Goal: Answer question/provide support: Share knowledge or assist other users

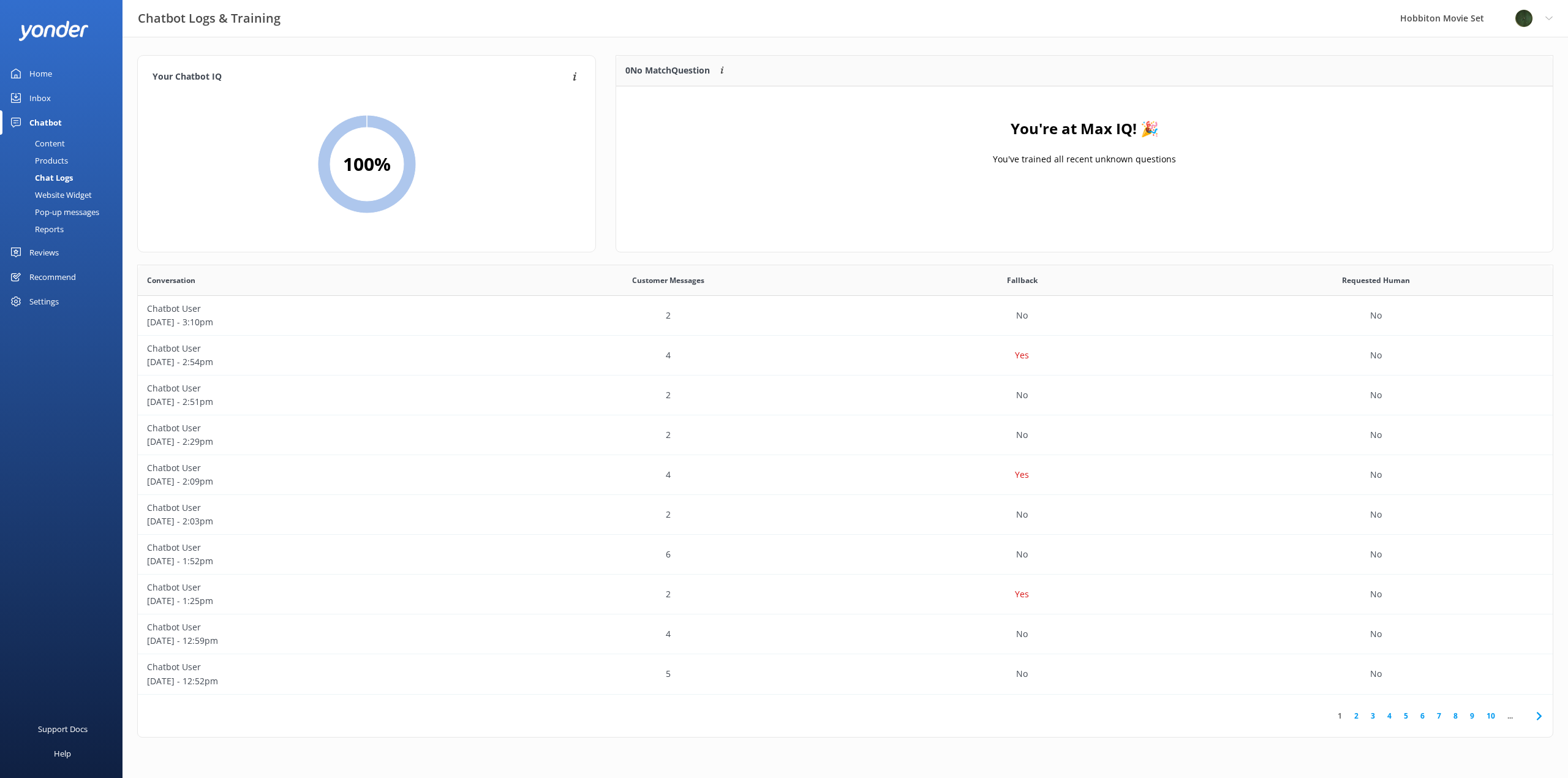
scroll to position [421, 1406]
click at [54, 177] on div "Chat Logs" at bounding box center [40, 177] width 65 height 17
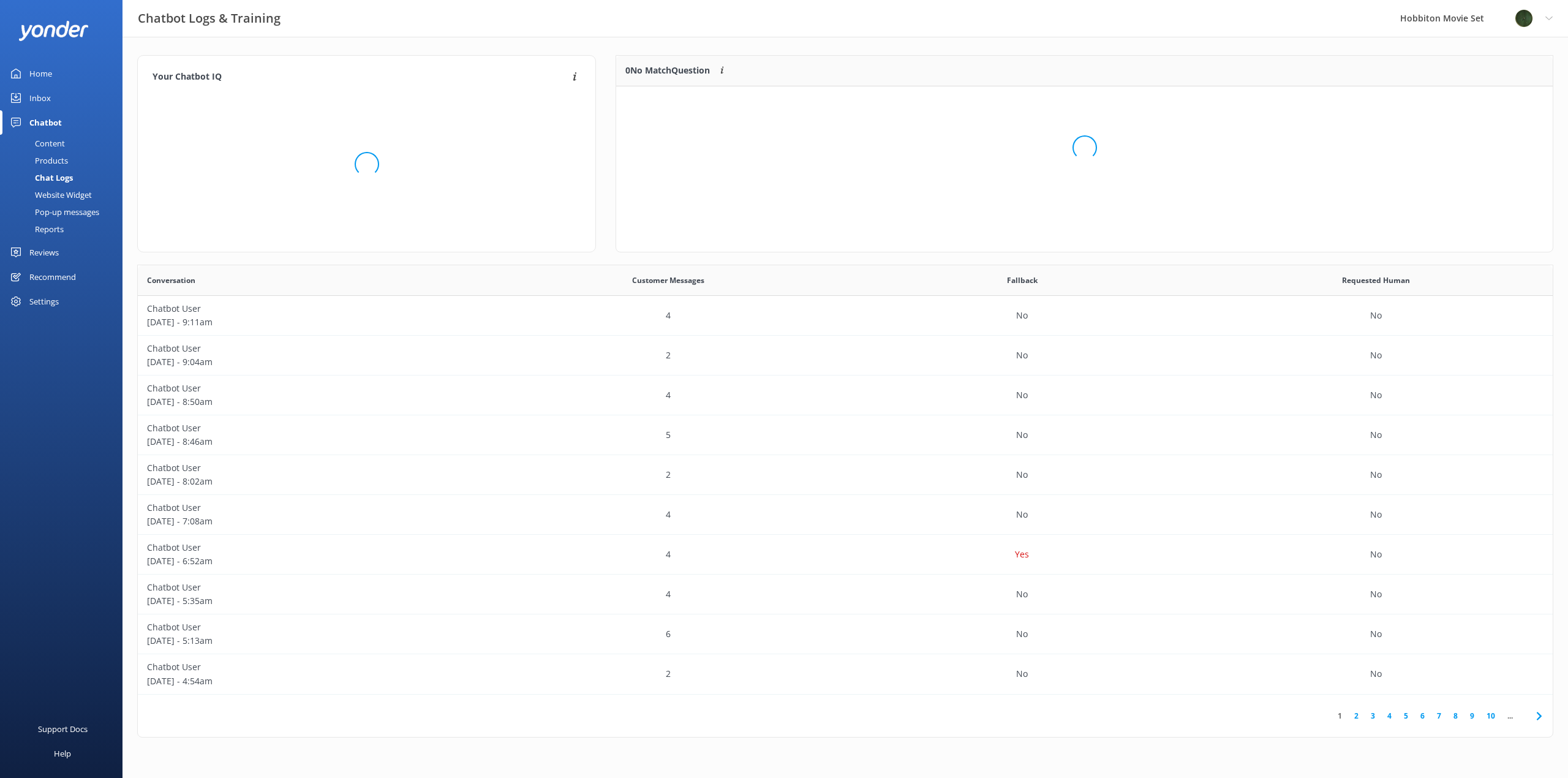
scroll to position [144, 927]
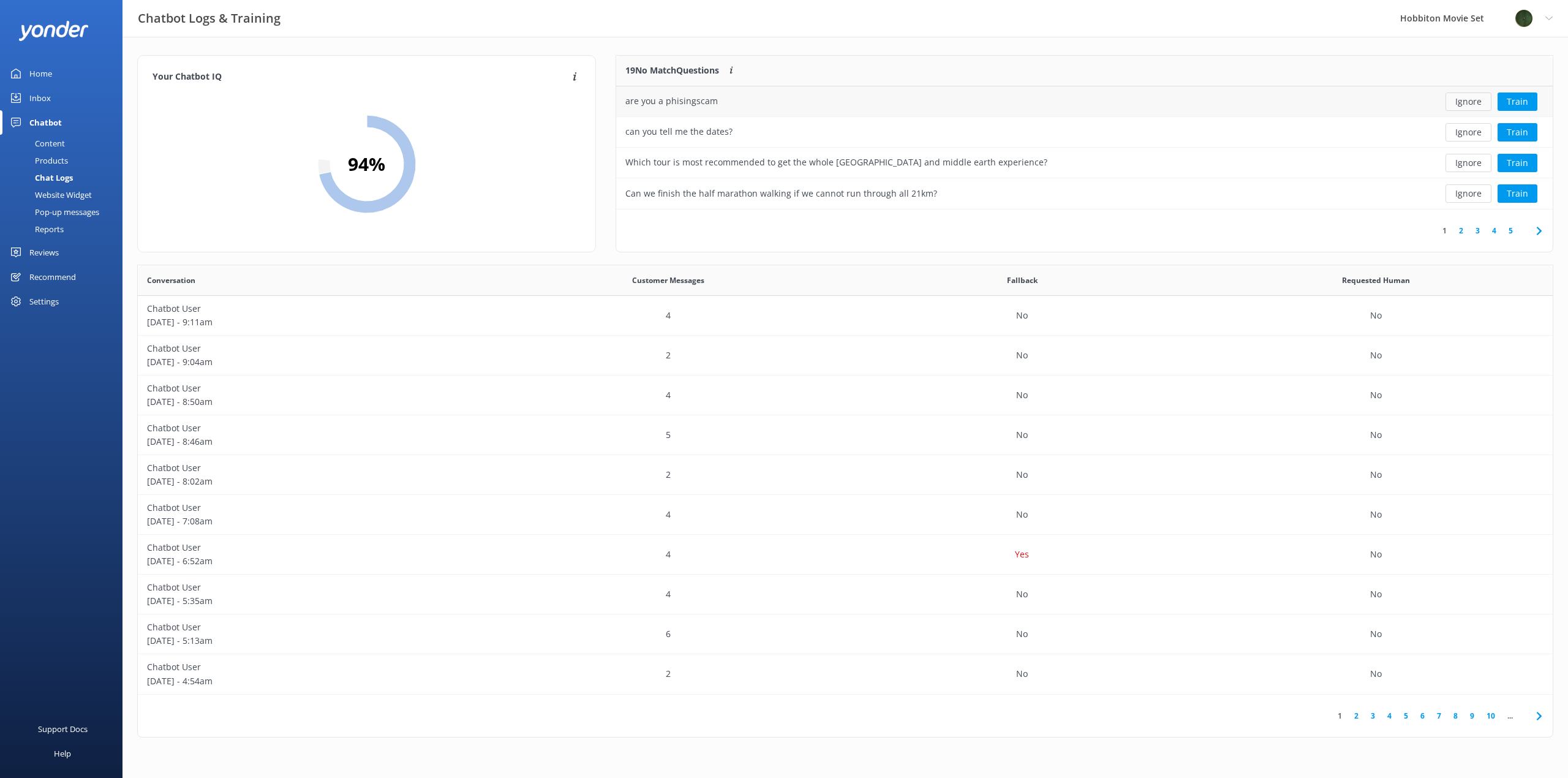
click at [1466, 105] on button "Ignore" at bounding box center [1469, 102] width 46 height 19
click at [1465, 106] on button "Ignore" at bounding box center [1469, 102] width 46 height 19
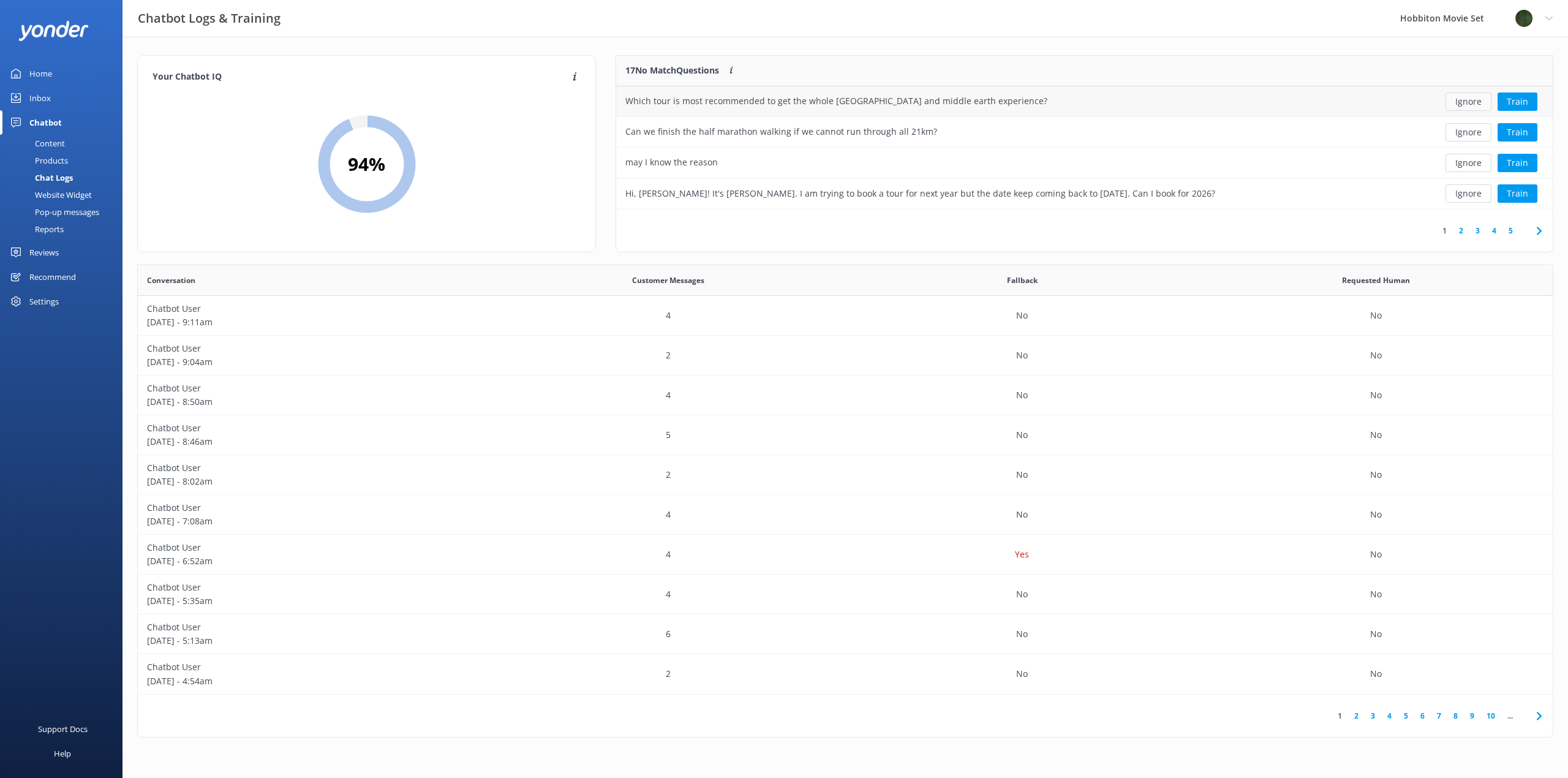
click at [1462, 107] on button "Ignore" at bounding box center [1469, 102] width 46 height 19
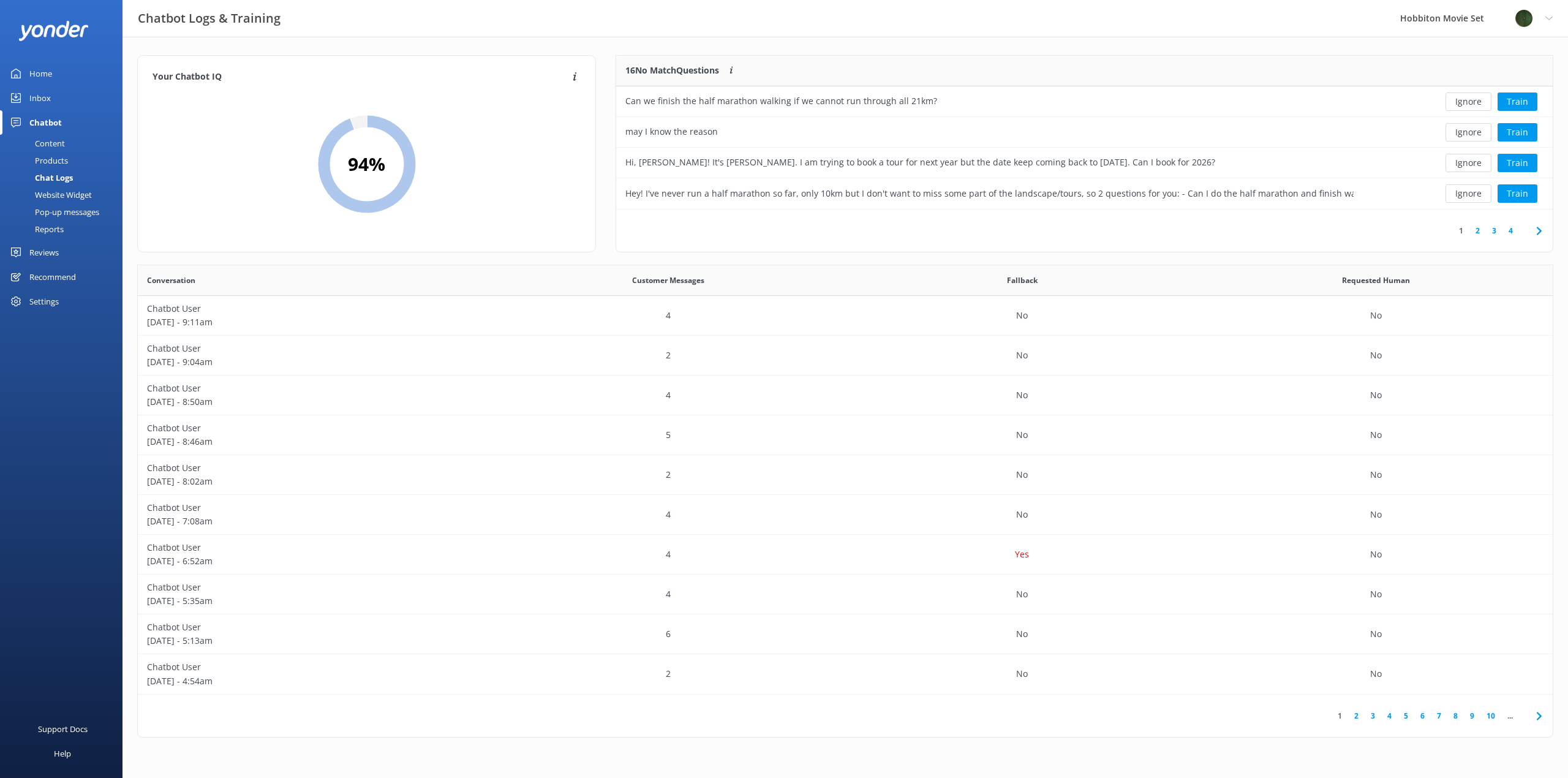
click at [1462, 107] on button "Ignore" at bounding box center [1469, 102] width 46 height 19
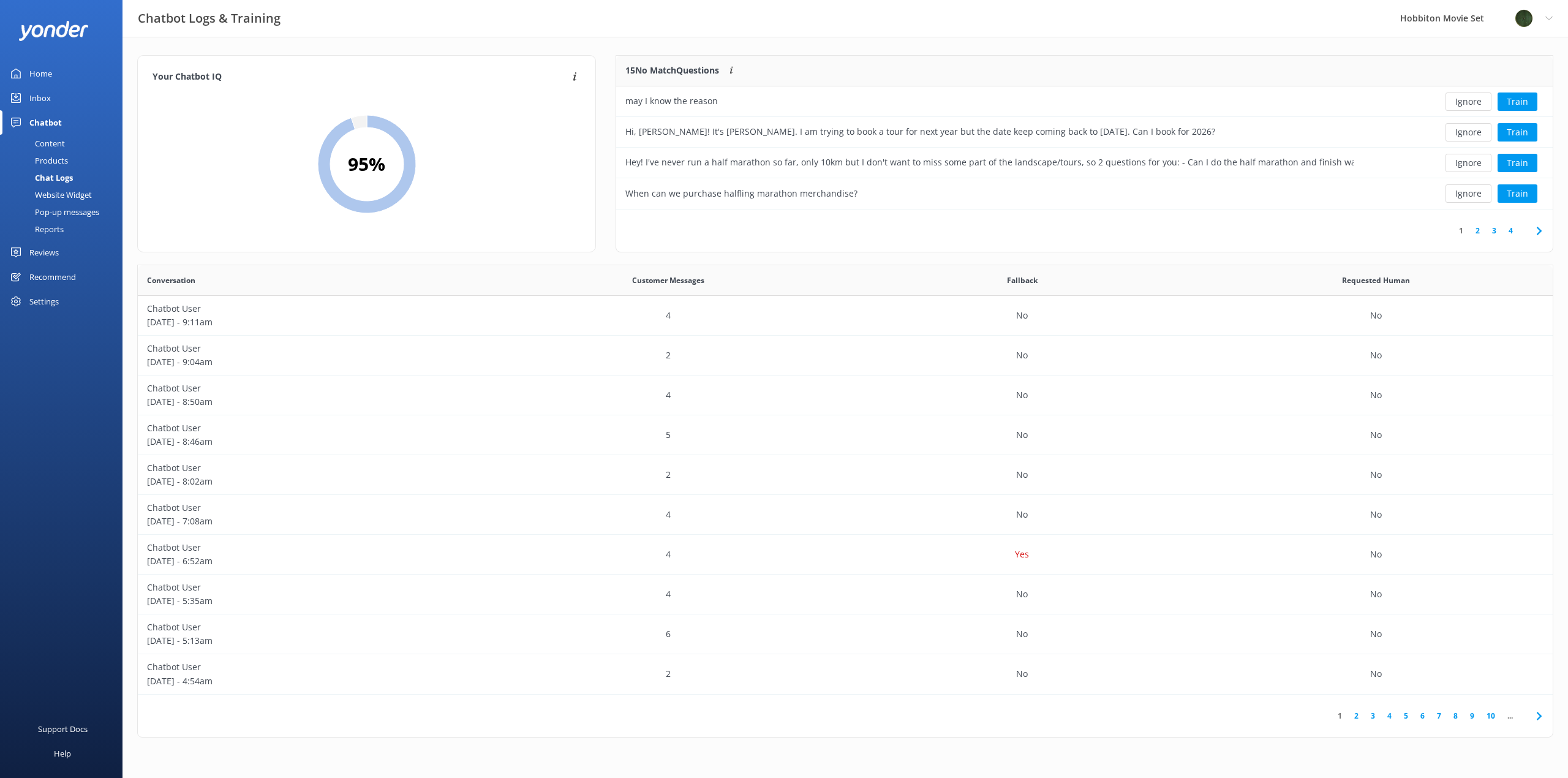
click at [1462, 107] on button "Ignore" at bounding box center [1469, 102] width 46 height 19
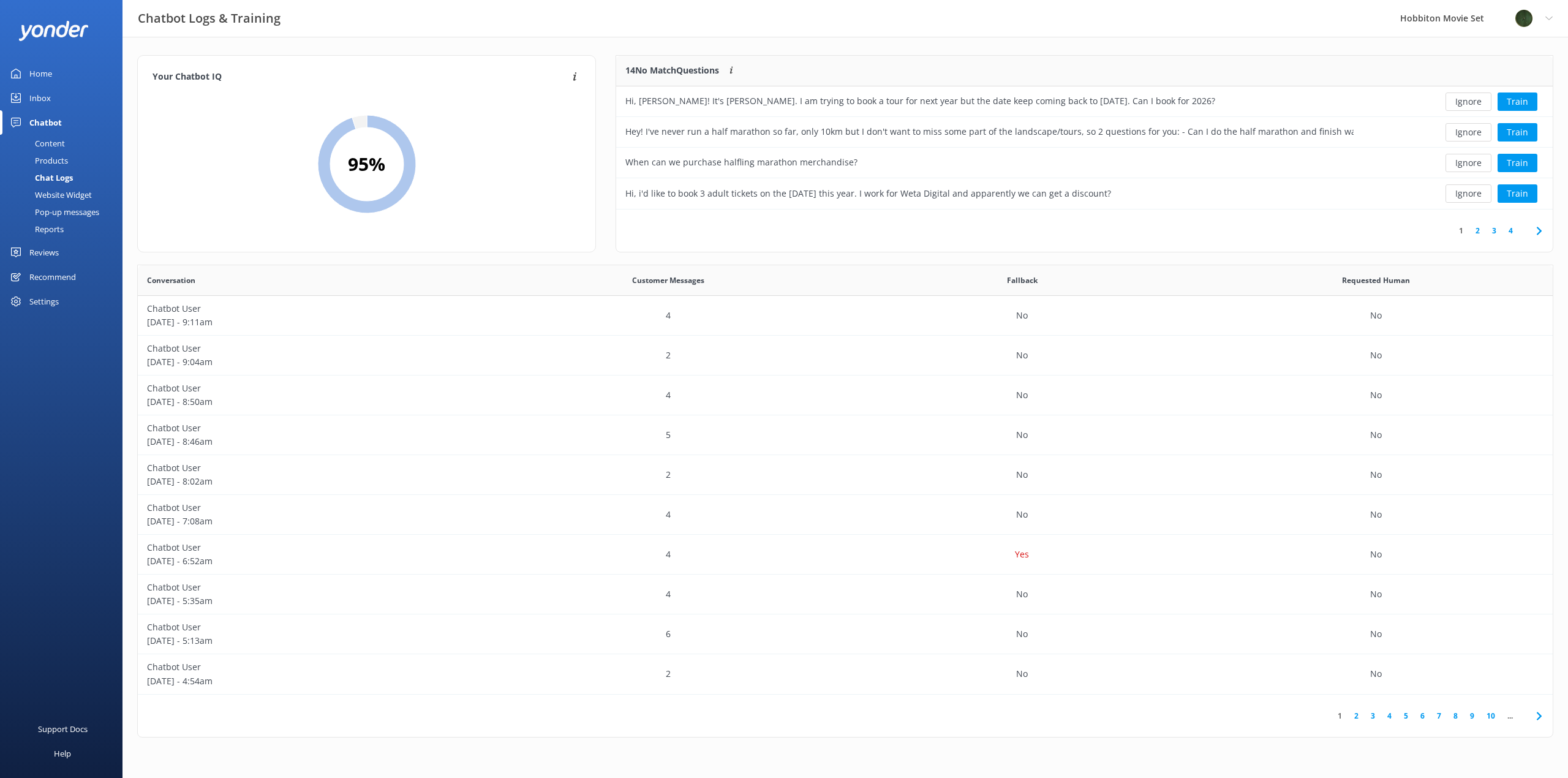
click at [1462, 107] on button "Ignore" at bounding box center [1469, 102] width 46 height 19
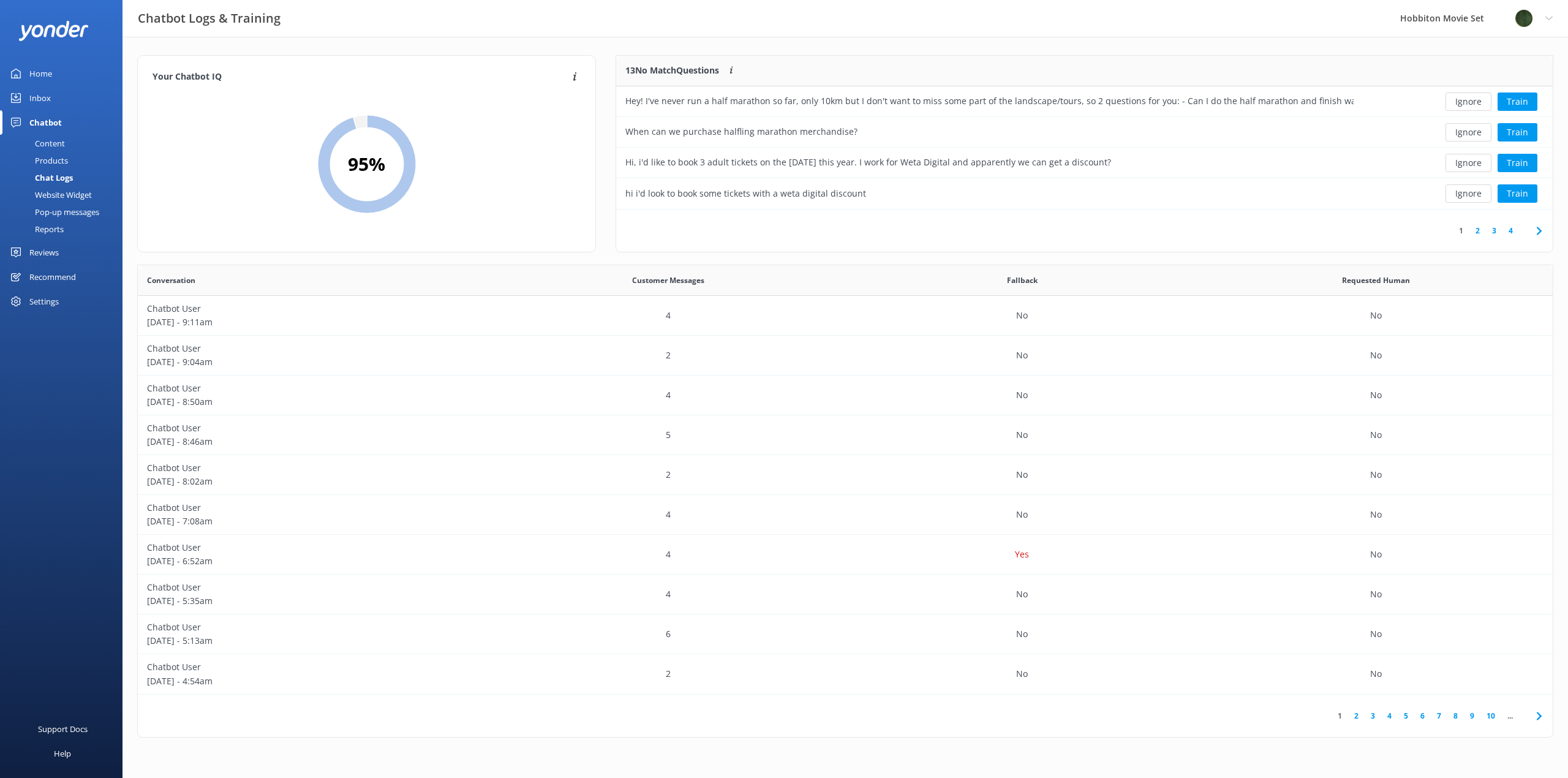
click at [1462, 107] on button "Ignore" at bounding box center [1469, 102] width 46 height 19
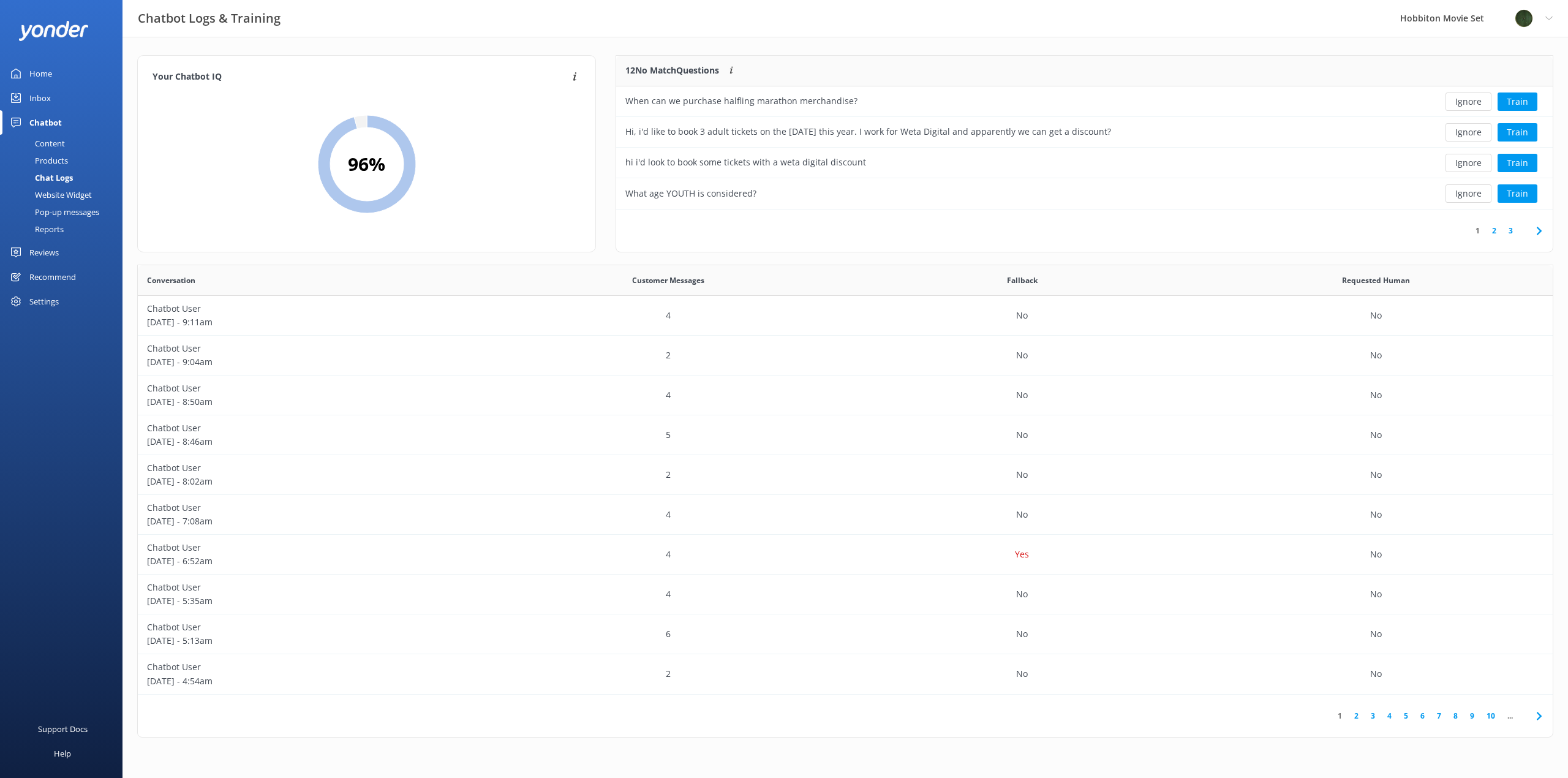
click at [1462, 107] on button "Ignore" at bounding box center [1469, 102] width 46 height 19
click at [1528, 134] on button "Train" at bounding box center [1517, 132] width 40 height 19
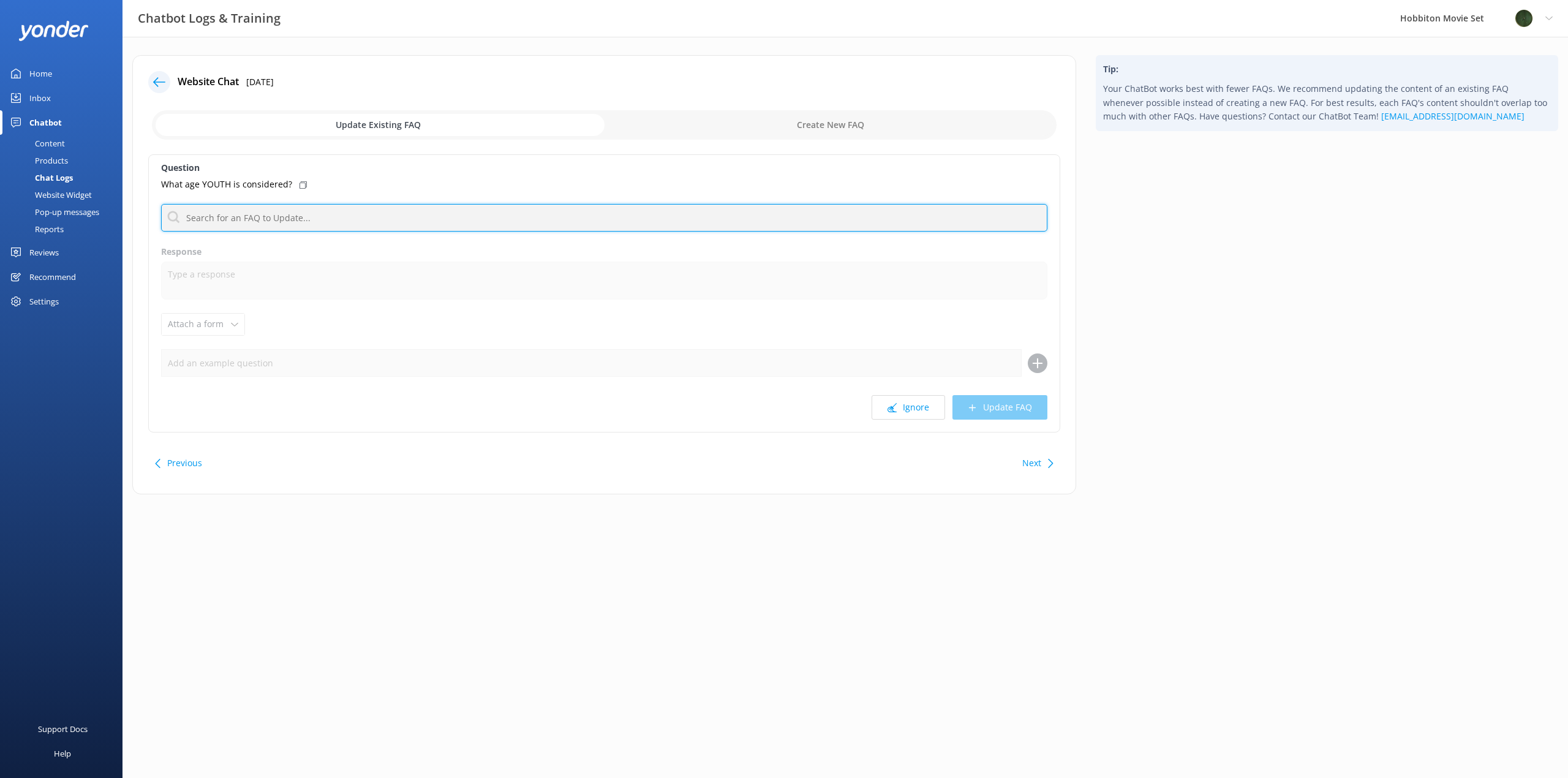
click at [341, 215] on input "text" at bounding box center [604, 218] width 886 height 28
type input "youth"
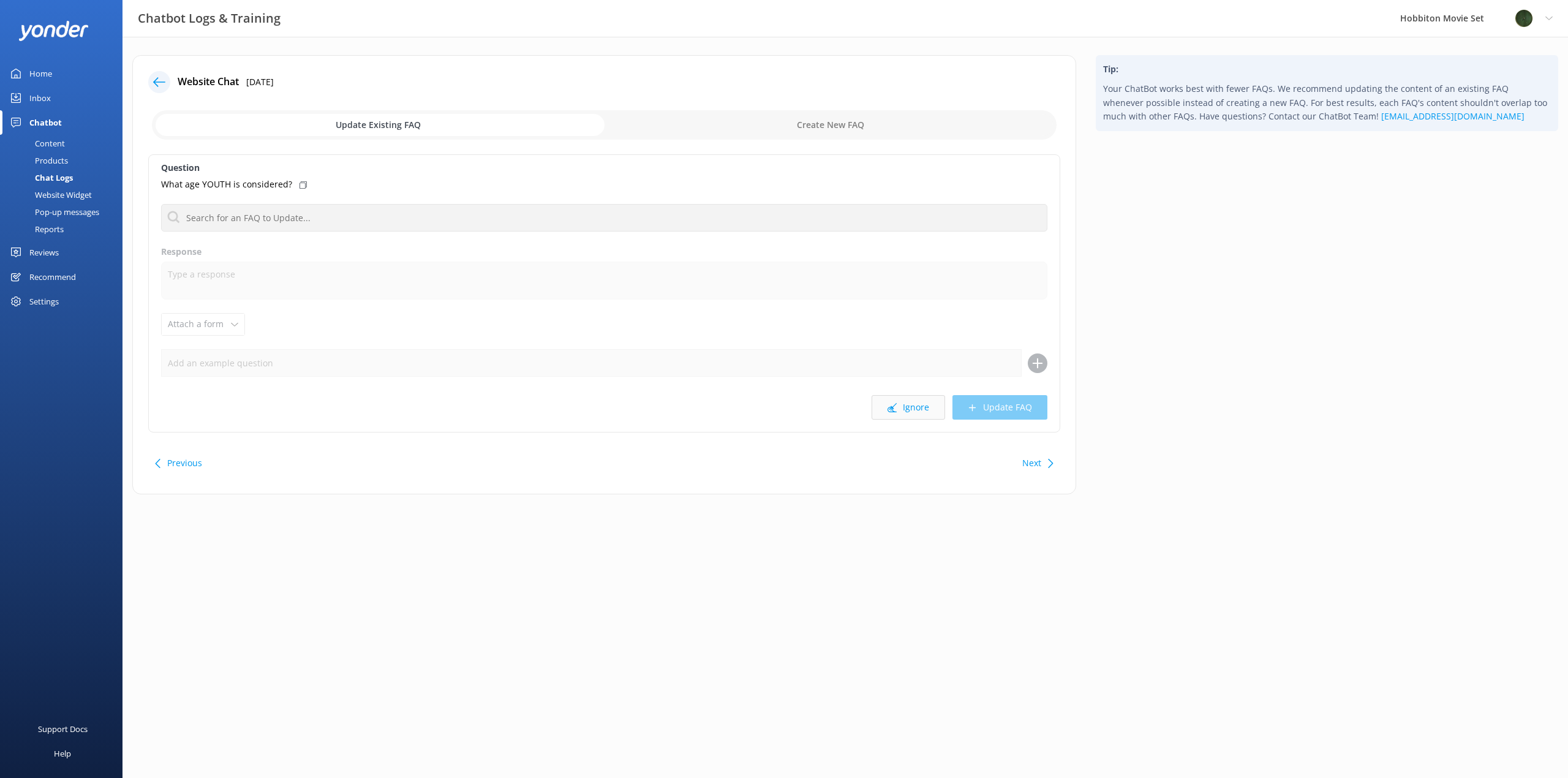
click at [901, 409] on button "Ignore" at bounding box center [908, 407] width 74 height 25
click at [901, 406] on button "Ignore" at bounding box center [908, 407] width 74 height 25
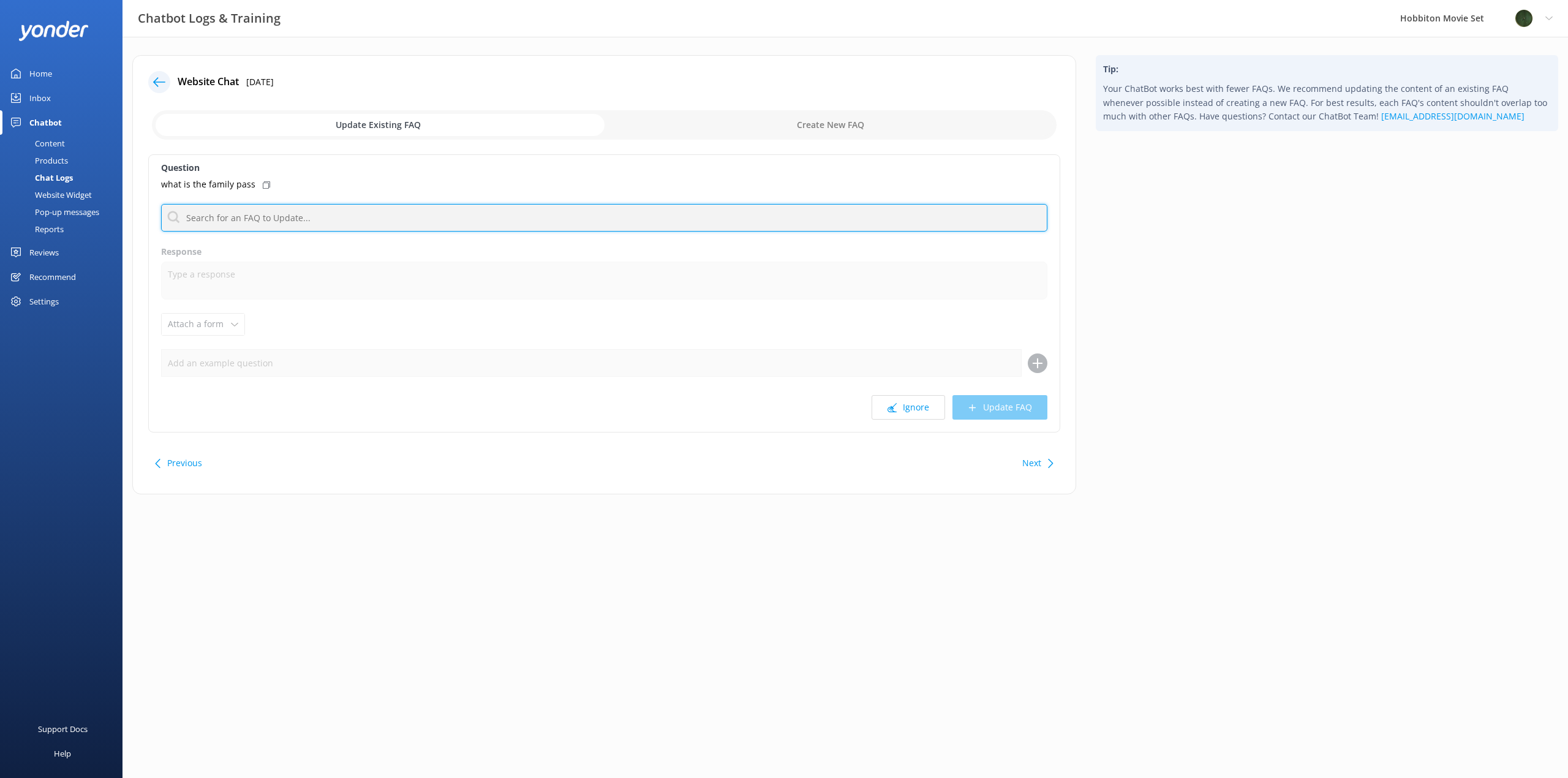
click at [216, 215] on input "text" at bounding box center [604, 218] width 886 height 28
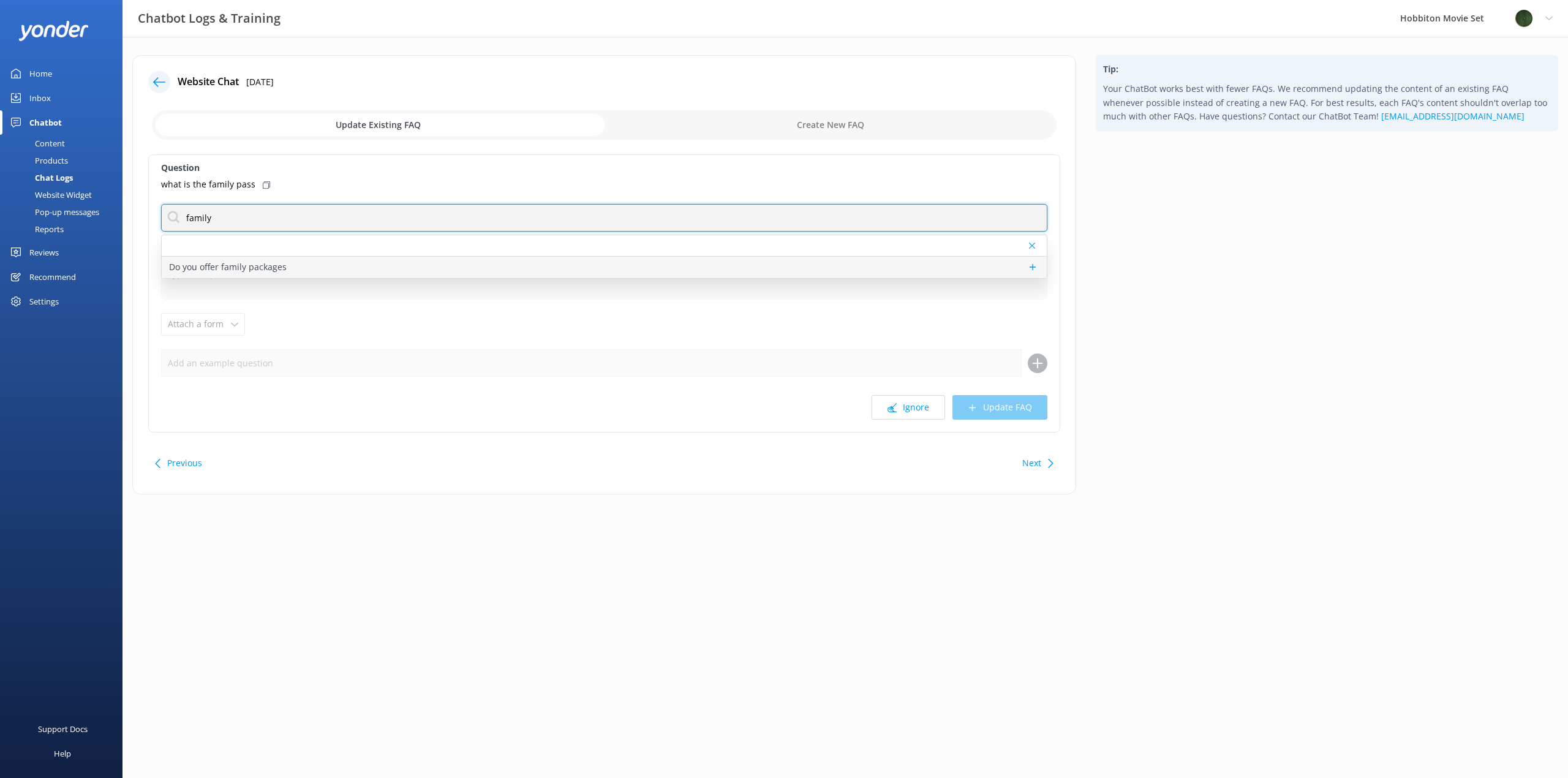
type input "family"
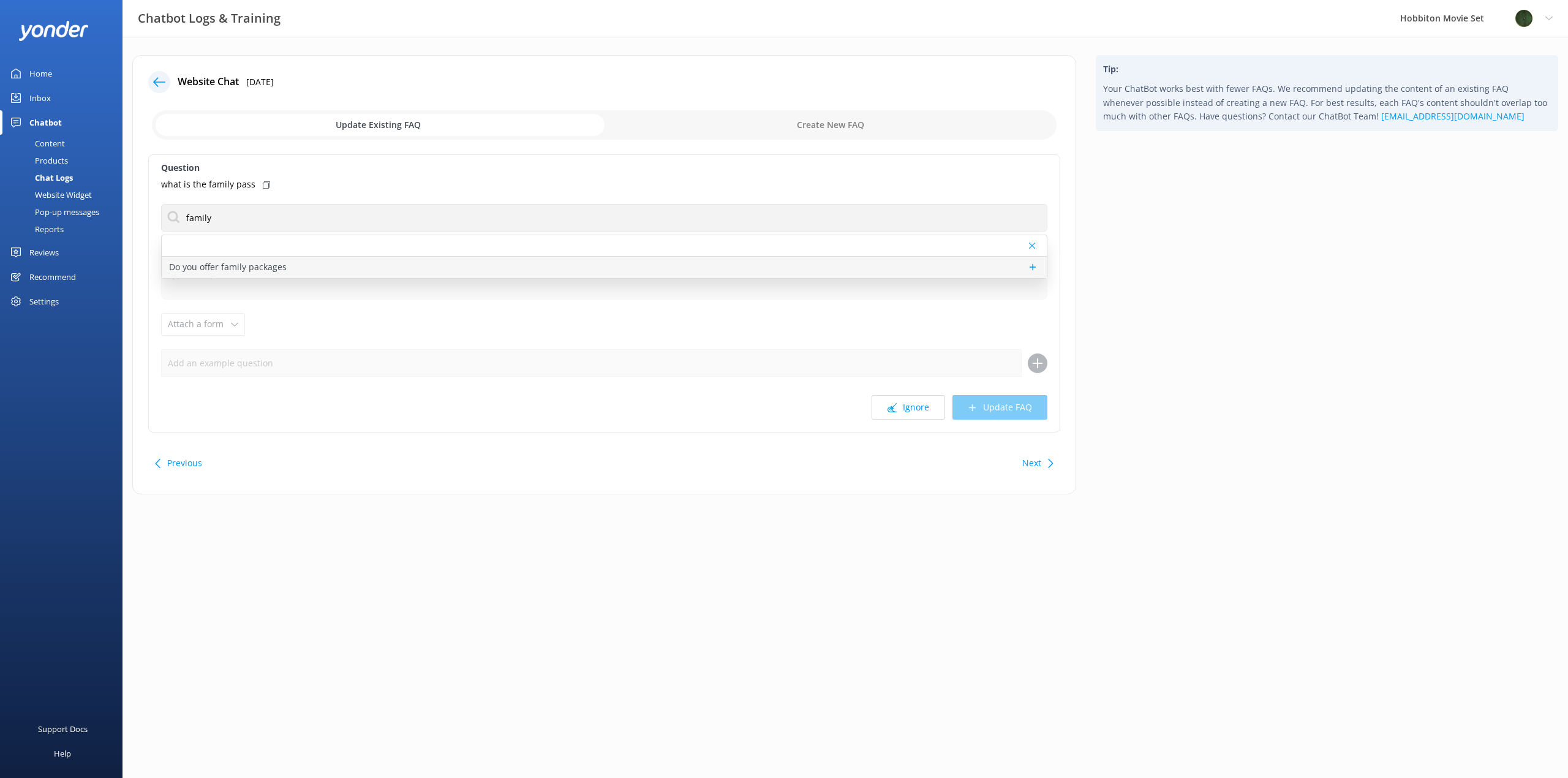
click at [241, 266] on p "Do you offer family packages" at bounding box center [227, 267] width 118 height 14
type textarea "Family Pass tickets are only available for our 2.5 hour Hobbiton Movie Set tour…"
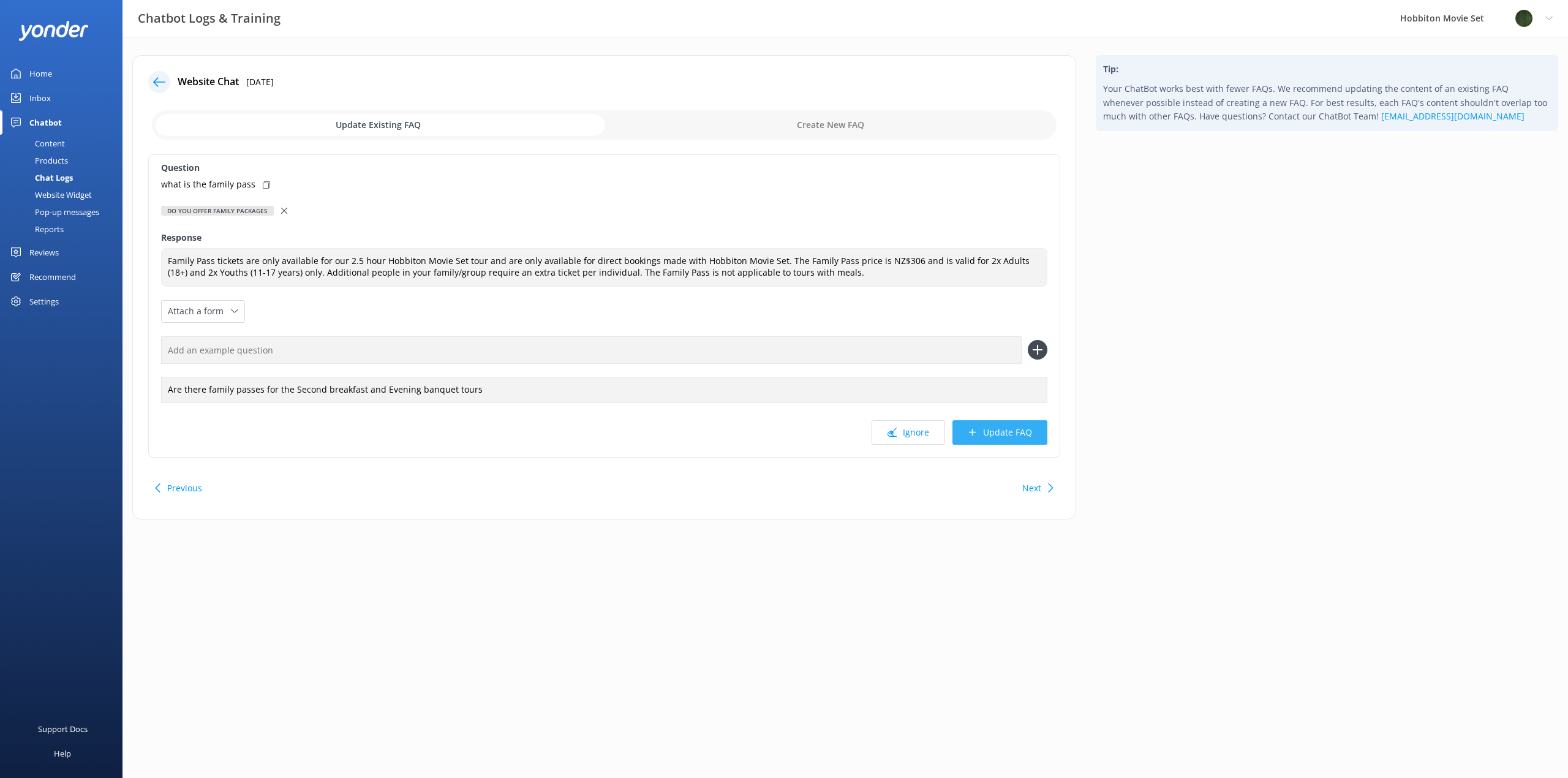
click at [1028, 440] on button "Update FAQ" at bounding box center [1000, 433] width 95 height 25
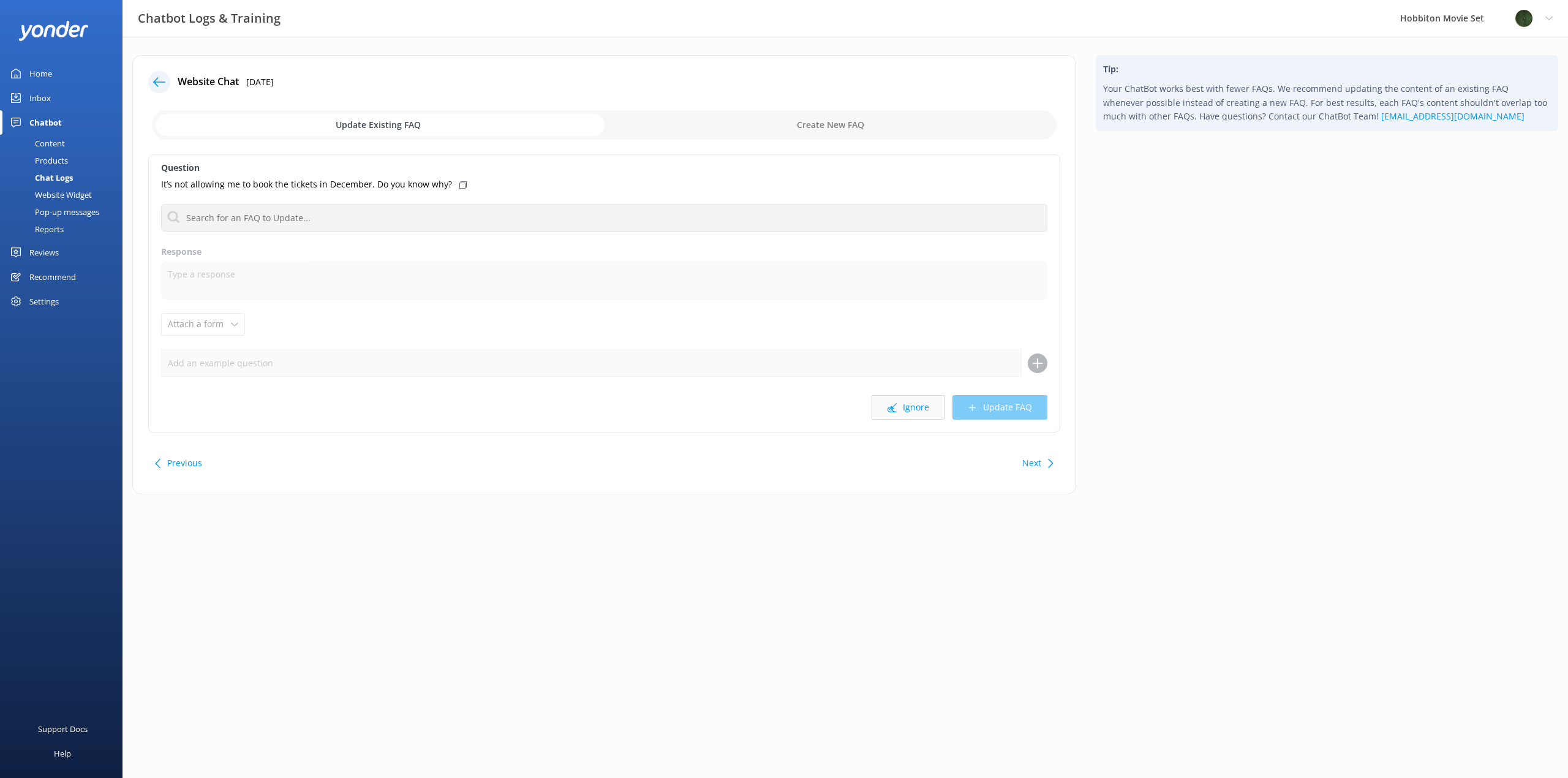
click at [899, 411] on button "Ignore" at bounding box center [908, 407] width 74 height 25
click at [901, 411] on button "Ignore" at bounding box center [908, 407] width 74 height 25
click at [901, 411] on button "Ignore" at bounding box center [908, 407] width 74 height 25
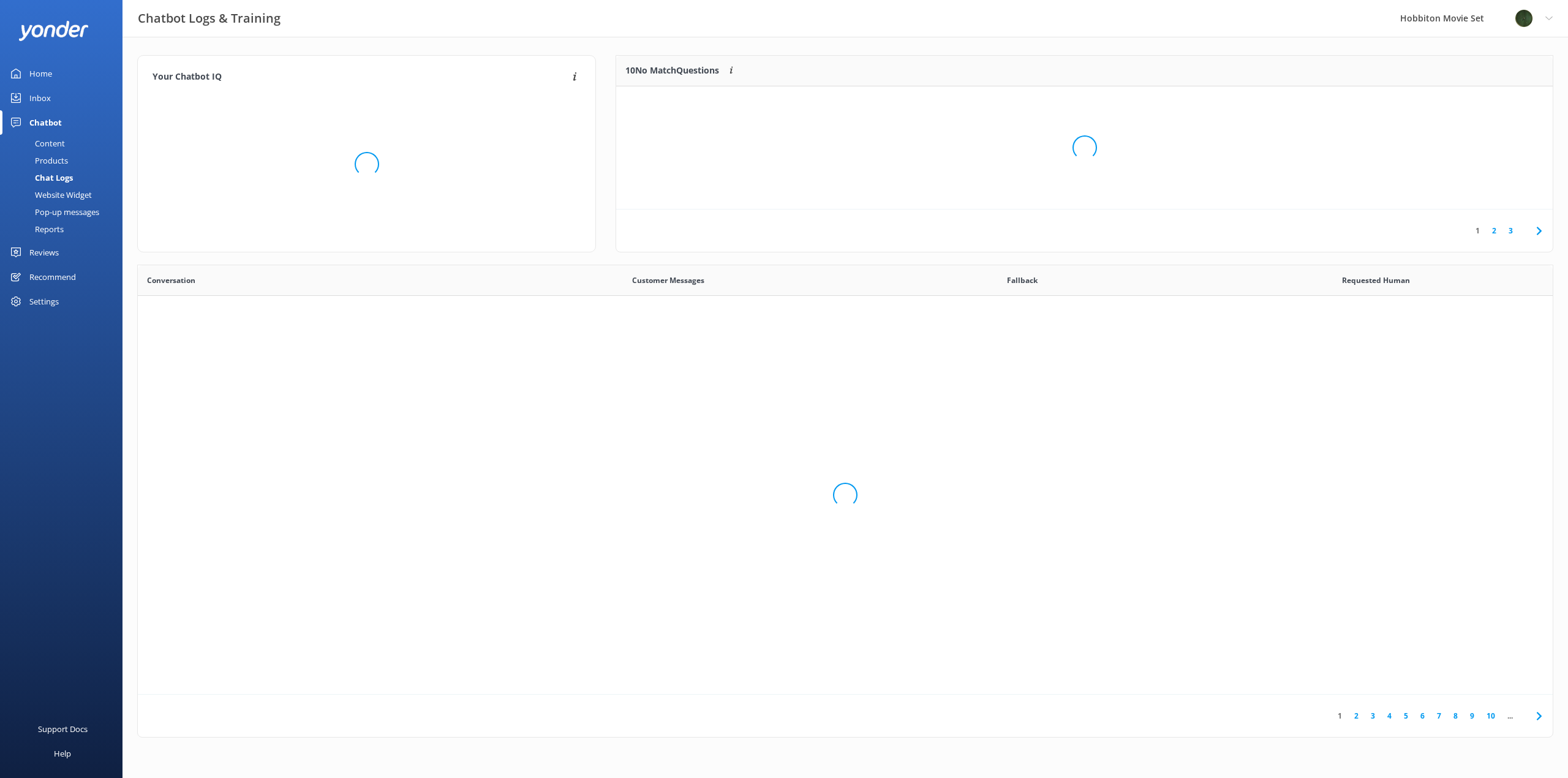
scroll to position [421, 1406]
